Goal: Information Seeking & Learning: Learn about a topic

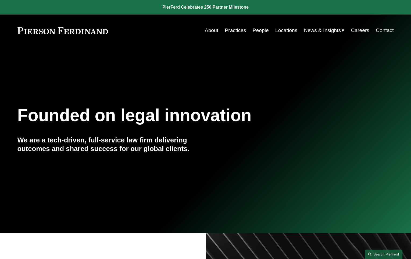
click at [262, 31] on link "People" at bounding box center [261, 30] width 16 height 10
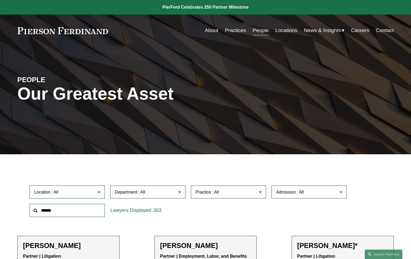
click at [71, 207] on input "text" at bounding box center [67, 210] width 75 height 13
type input "*********"
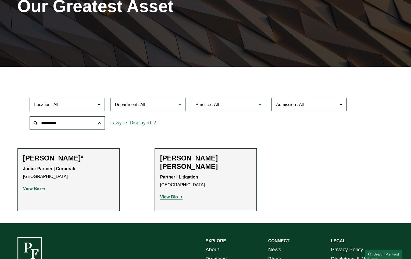
scroll to position [89, 0]
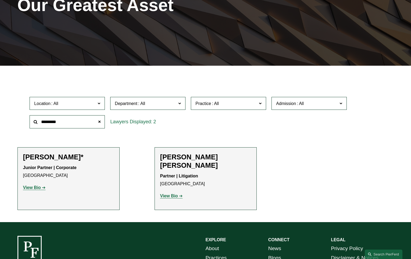
click at [40, 186] on strong "View Bio" at bounding box center [32, 187] width 18 height 5
click at [177, 193] on strong "View Bio" at bounding box center [169, 195] width 18 height 5
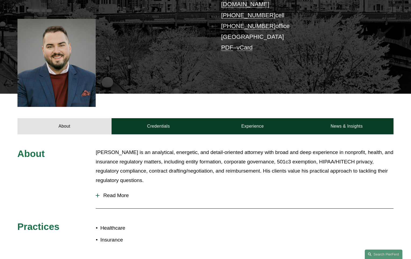
scroll to position [120, 0]
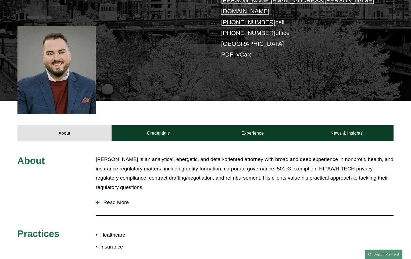
click at [114, 199] on span "Read More" at bounding box center [247, 202] width 294 height 6
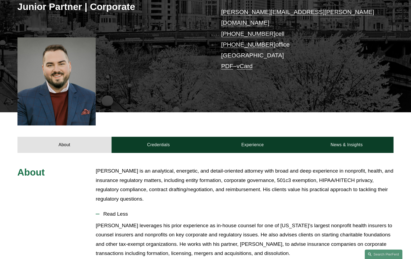
scroll to position [118, 0]
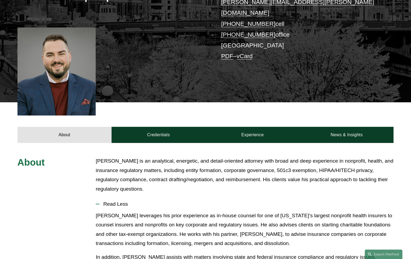
drag, startPoint x: 143, startPoint y: 123, endPoint x: 183, endPoint y: 136, distance: 42.0
click at [144, 127] on link "Credentials" at bounding box center [159, 135] width 94 height 16
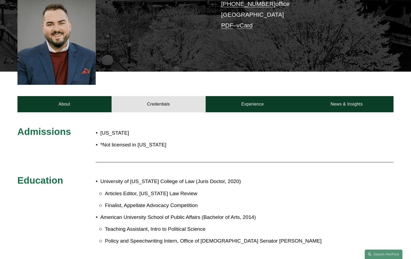
scroll to position [150, 0]
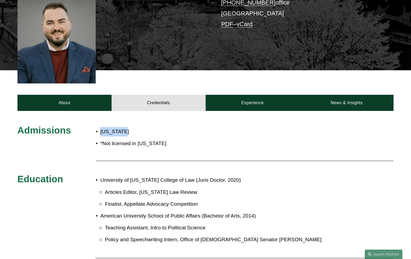
drag, startPoint x: 124, startPoint y: 127, endPoint x: 92, endPoint y: 125, distance: 32.3
click at [92, 125] on div "Admissions Minnesota *Not licensed in Illinois Education University of Iowa Col…" at bounding box center [205, 213] width 411 height 178
click at [150, 139] on p "*Not licensed in Illinois" at bounding box center [168, 143] width 137 height 9
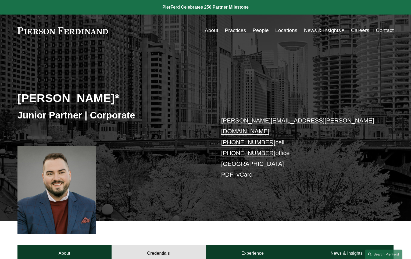
scroll to position [0, 0]
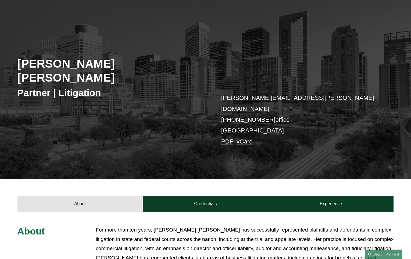
scroll to position [37, 0]
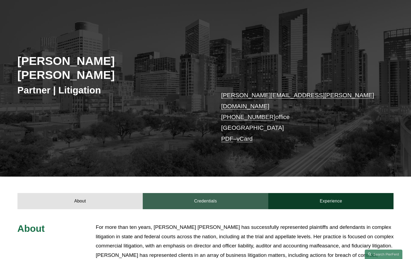
drag, startPoint x: 203, startPoint y: 175, endPoint x: 206, endPoint y: 176, distance: 3.0
click at [203, 177] on div "About Credentials Experience" at bounding box center [205, 193] width 411 height 32
click at [207, 193] on link "Credentials" at bounding box center [206, 201] width 126 height 16
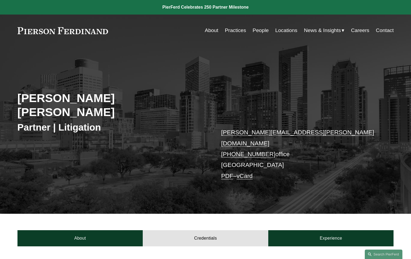
scroll to position [0, 0]
